Goal: Check status: Check status

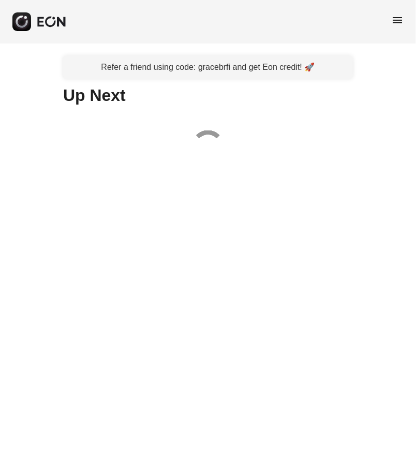
click at [390, 17] on div "menu" at bounding box center [208, 21] width 416 height 43
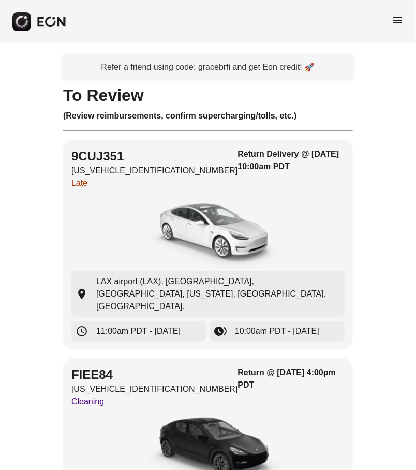
click at [393, 19] on span "menu" at bounding box center [397, 20] width 12 height 12
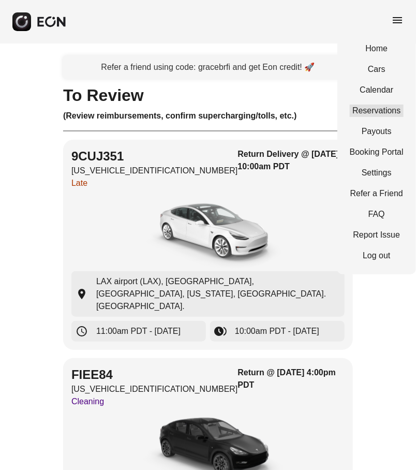
click at [355, 111] on link "Reservations" at bounding box center [377, 111] width 54 height 12
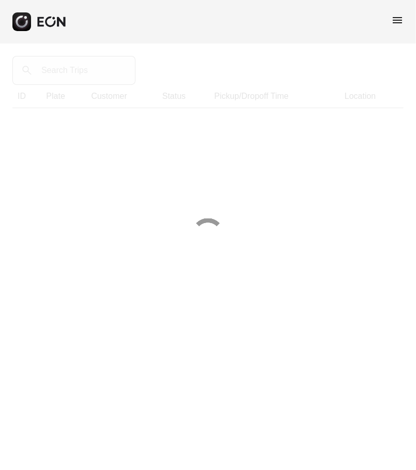
click at [85, 74] on div at bounding box center [208, 235] width 416 height 470
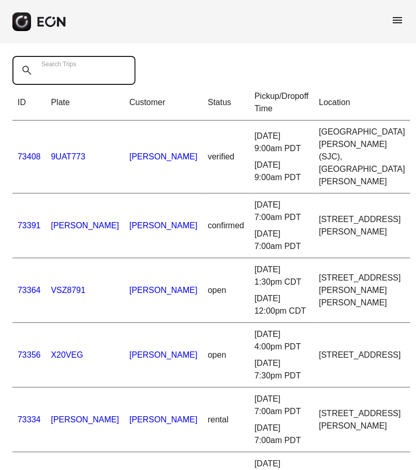
click at [87, 78] on Trips "Search Trips" at bounding box center [73, 70] width 123 height 29
paste Trips "*****"
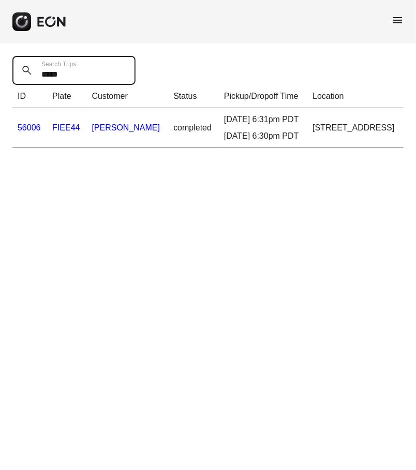
type Trips "*****"
click at [21, 132] on link "56006" at bounding box center [29, 127] width 23 height 9
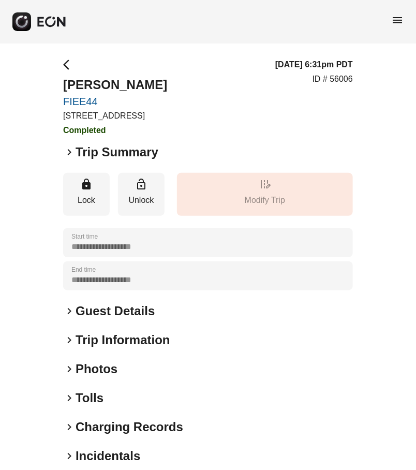
scroll to position [46, 0]
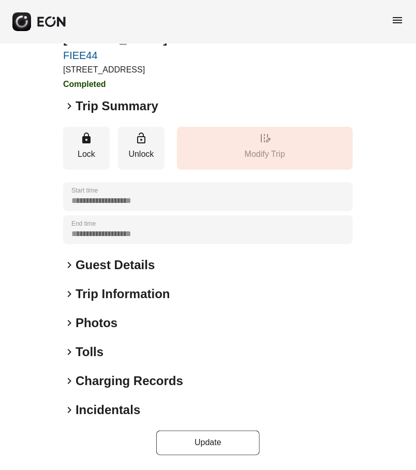
click at [88, 381] on h2 "Charging Records" at bounding box center [130, 381] width 108 height 17
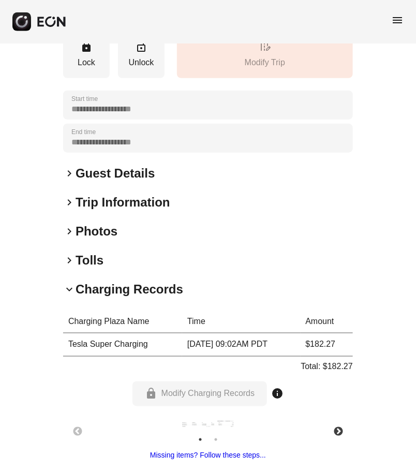
scroll to position [211, 0]
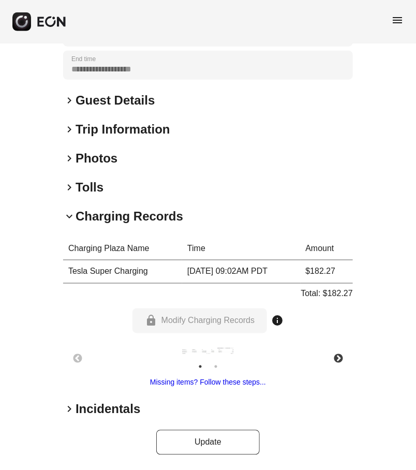
click at [207, 353] on img at bounding box center [208, 351] width 52 height 7
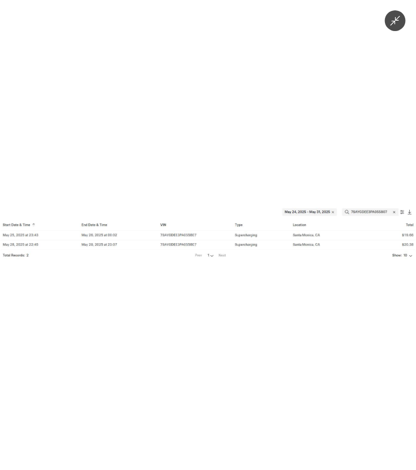
click at [325, 242] on img at bounding box center [208, 234] width 416 height 55
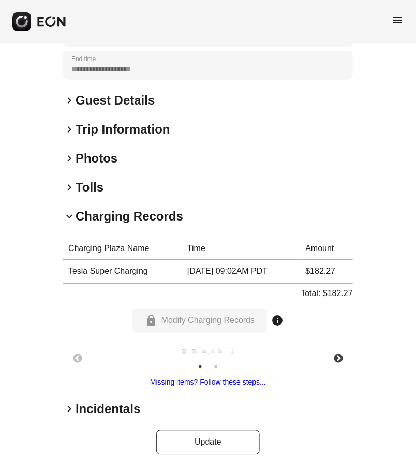
click at [256, 319] on div "lock Modify Charging Records info" at bounding box center [209, 321] width 152 height 25
click at [206, 348] on img at bounding box center [208, 351] width 52 height 7
click at [334, 355] on button "Next" at bounding box center [338, 359] width 36 height 36
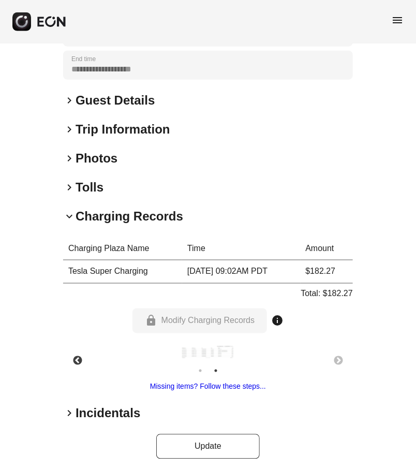
click at [194, 349] on img at bounding box center [208, 352] width 52 height 13
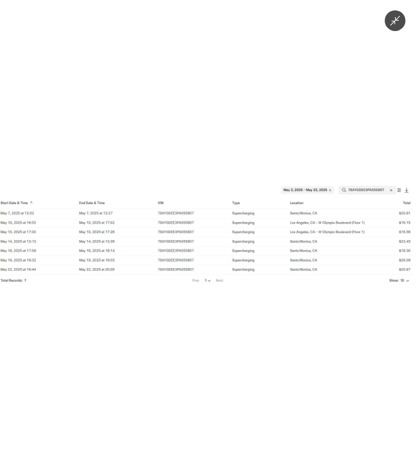
click at [379, 214] on img at bounding box center [208, 235] width 416 height 106
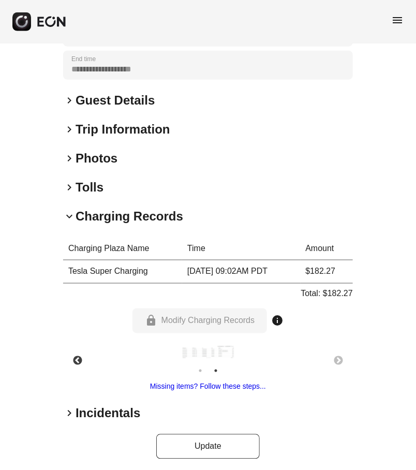
click at [207, 354] on img at bounding box center [209, 352] width 52 height 13
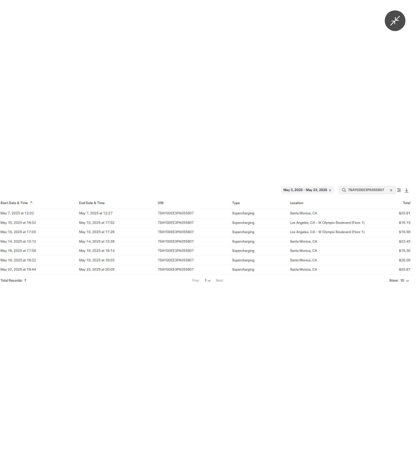
click at [259, 69] on div at bounding box center [208, 235] width 416 height 470
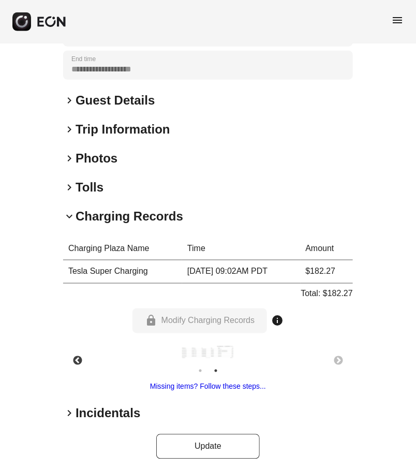
click at [225, 348] on img at bounding box center [208, 352] width 52 height 13
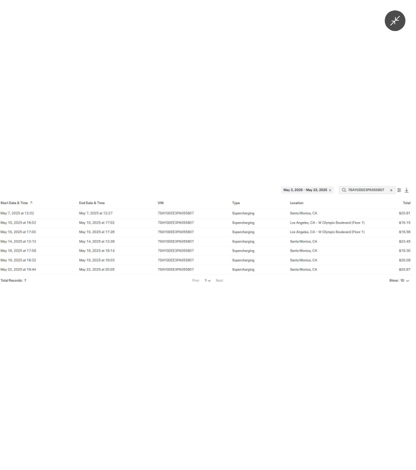
click at [386, 254] on img at bounding box center [208, 235] width 416 height 106
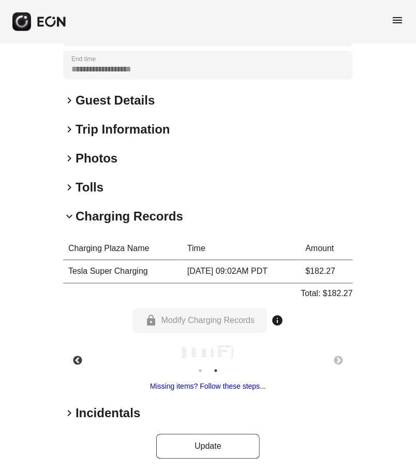
click at [212, 348] on img at bounding box center [208, 352] width 52 height 13
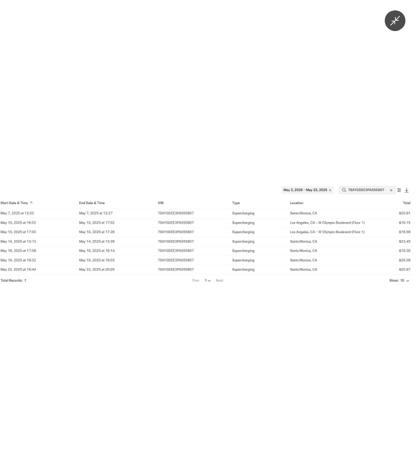
click at [60, 216] on img at bounding box center [208, 235] width 416 height 106
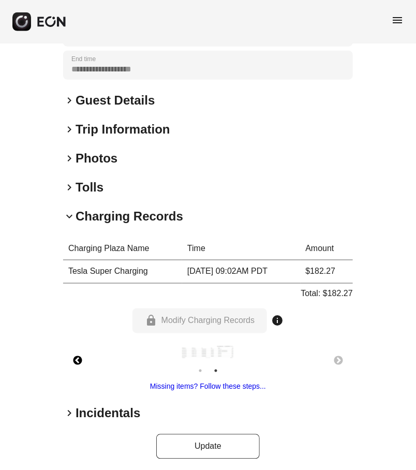
click at [81, 356] on button "Previous" at bounding box center [78, 361] width 36 height 36
click at [185, 350] on img at bounding box center [208, 353] width 52 height 7
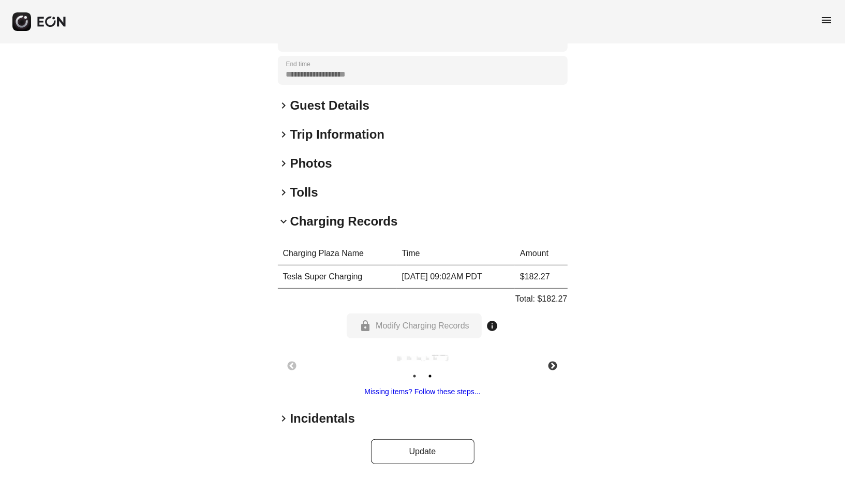
click at [416, 371] on button "2" at bounding box center [431, 376] width 10 height 10
click at [416, 348] on div "Charging Plaza Name Time Amount Tesla Super Charging [DATE] 09:02AM PDT $182.27…" at bounding box center [423, 320] width 290 height 156
click at [416, 360] on img at bounding box center [423, 357] width 52 height 13
